Goal: Transaction & Acquisition: Purchase product/service

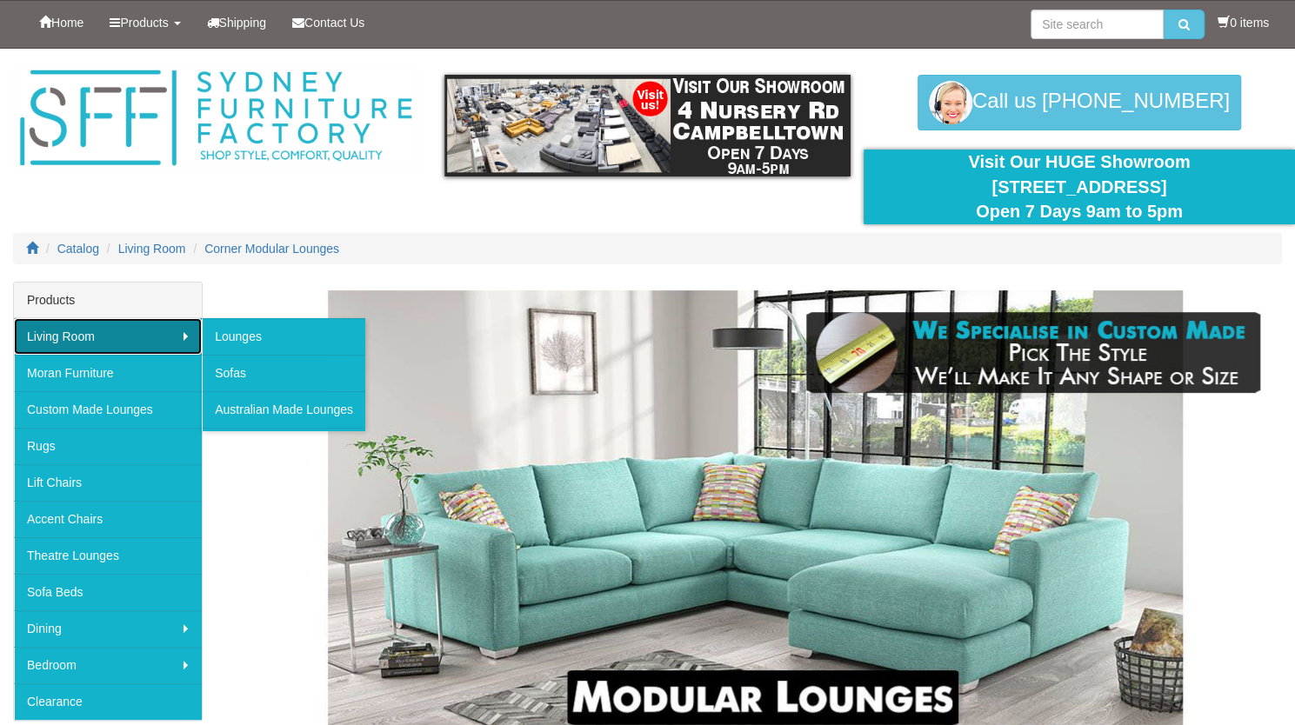
click at [53, 337] on link "Living Room" at bounding box center [108, 336] width 188 height 37
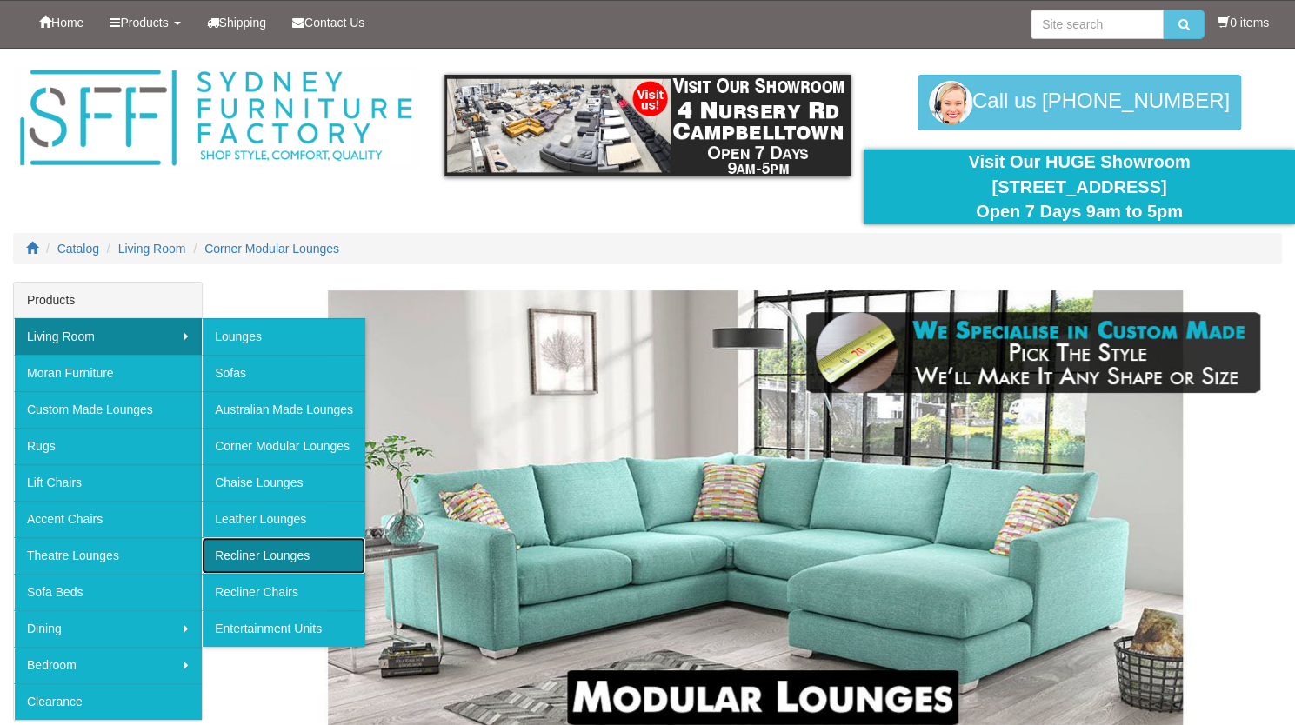
click at [270, 563] on link "Recliner Lounges" at bounding box center [284, 556] width 164 height 37
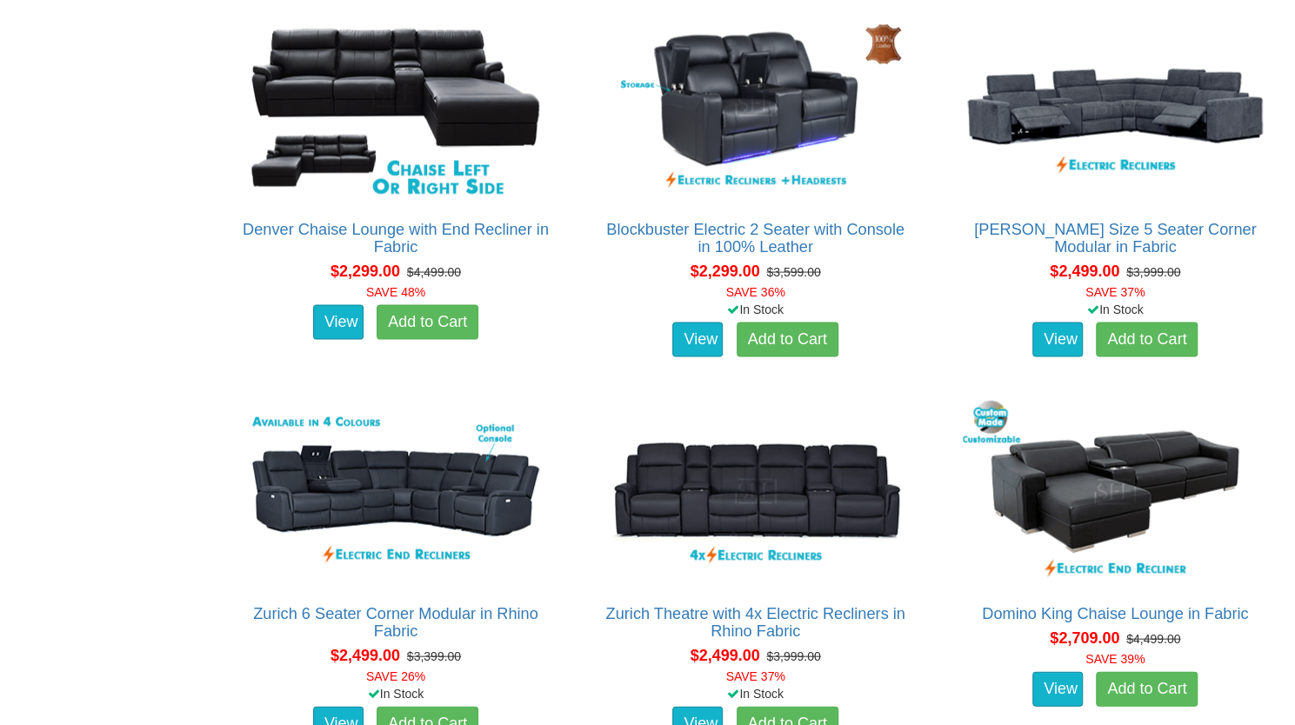
scroll to position [1872, 0]
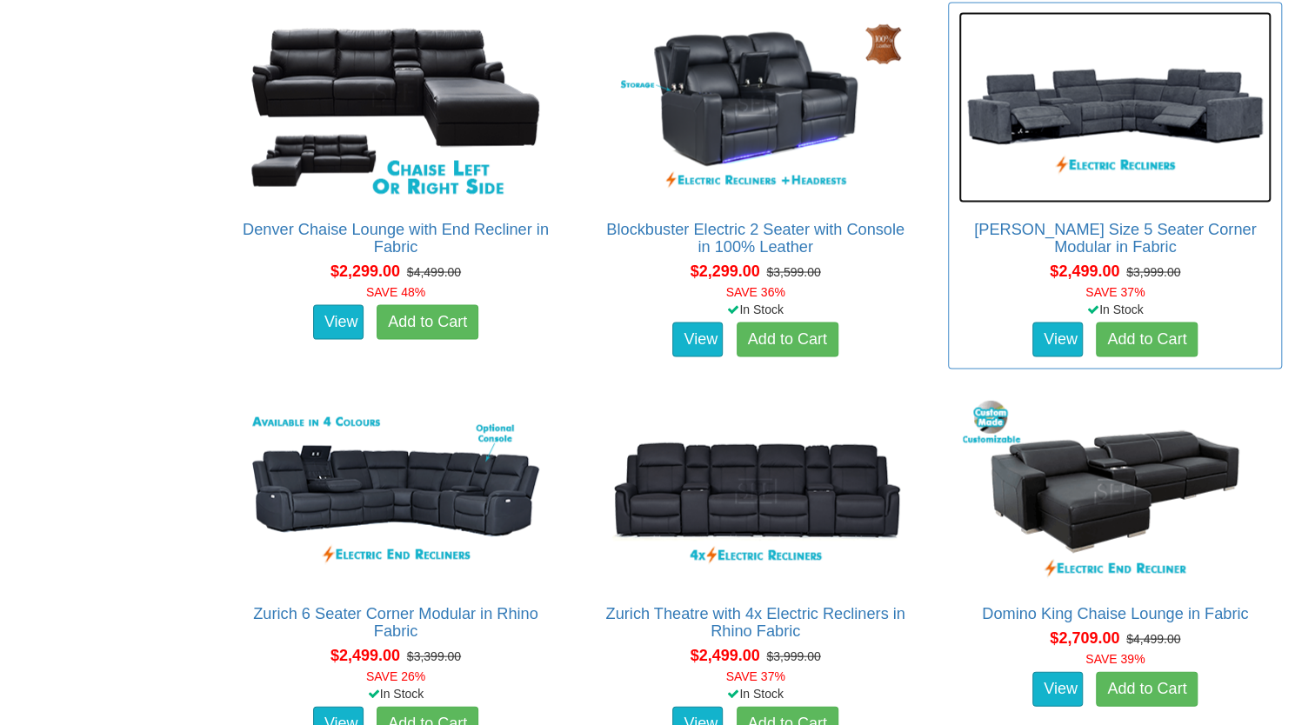
click at [1123, 145] on img at bounding box center [1115, 106] width 313 height 191
